Goal: Check status: Check status

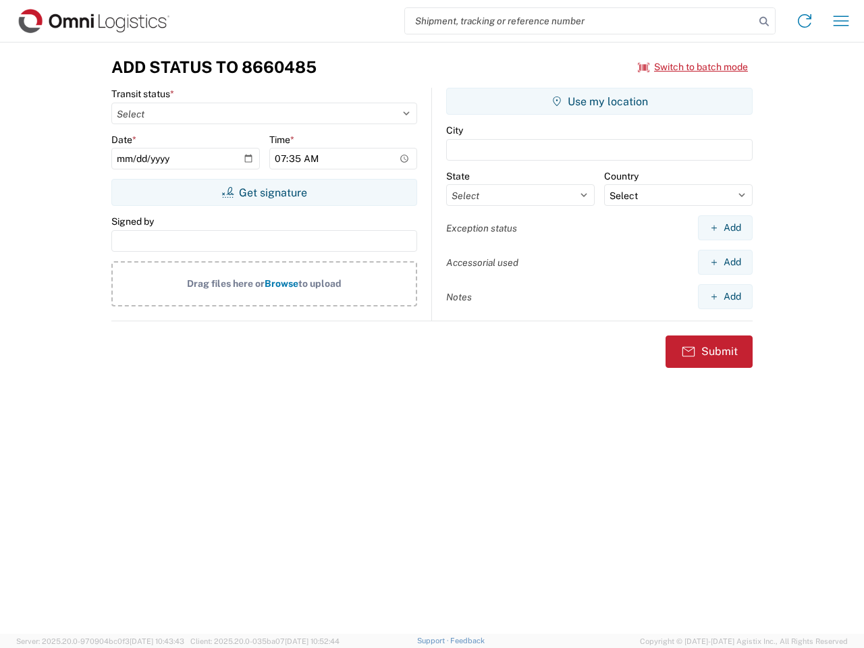
click at [580, 21] on input "search" at bounding box center [579, 21] width 349 height 26
click at [764, 22] on icon at bounding box center [763, 21] width 19 height 19
click at [804, 21] on icon at bounding box center [804, 21] width 22 height 22
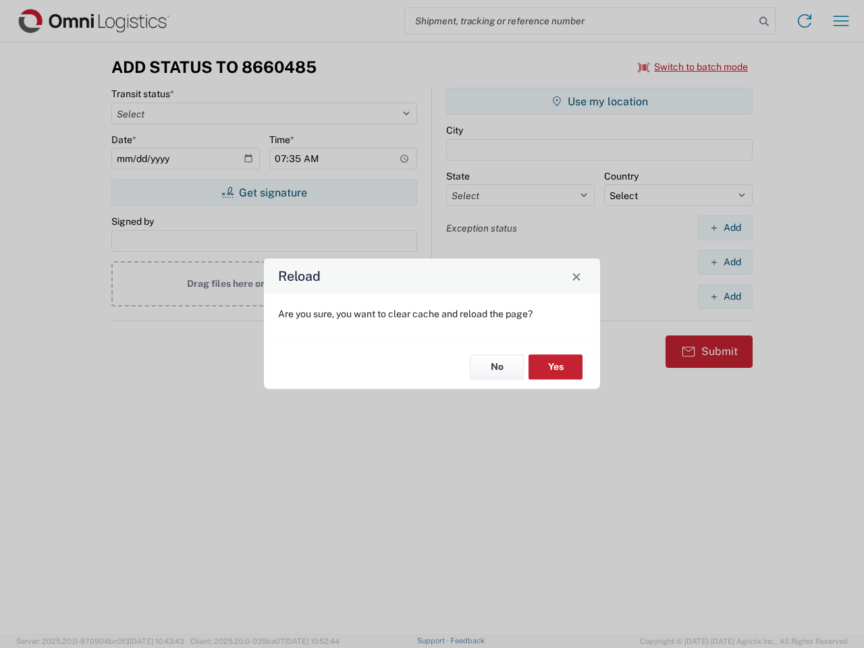
click at [841, 21] on div "Reload Are you sure, you want to clear cache and reload the page? No Yes" at bounding box center [432, 324] width 864 height 648
click at [693, 67] on div "Reload Are you sure, you want to clear cache and reload the page? No Yes" at bounding box center [432, 324] width 864 height 648
click at [264, 192] on div "Reload Are you sure, you want to clear cache and reload the page? No Yes" at bounding box center [432, 324] width 864 height 648
click at [599, 101] on div "Reload Are you sure, you want to clear cache and reload the page? No Yes" at bounding box center [432, 324] width 864 height 648
click at [725, 227] on div "Reload Are you sure, you want to clear cache and reload the page? No Yes" at bounding box center [432, 324] width 864 height 648
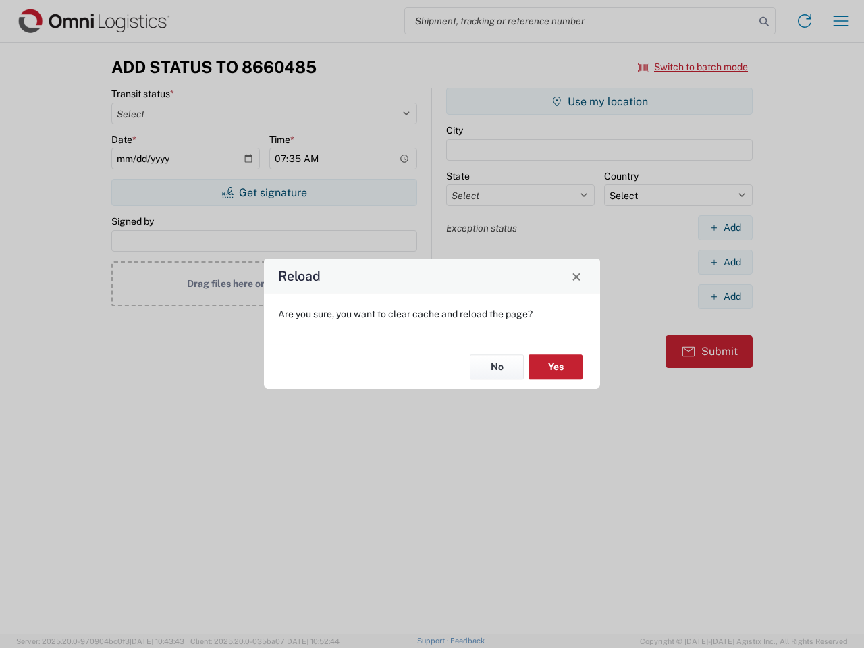
click at [725, 262] on div "Reload Are you sure, you want to clear cache and reload the page? No Yes" at bounding box center [432, 324] width 864 height 648
click at [725, 296] on div "Reload Are you sure, you want to clear cache and reload the page? No Yes" at bounding box center [432, 324] width 864 height 648
